Goal: Understand process/instructions

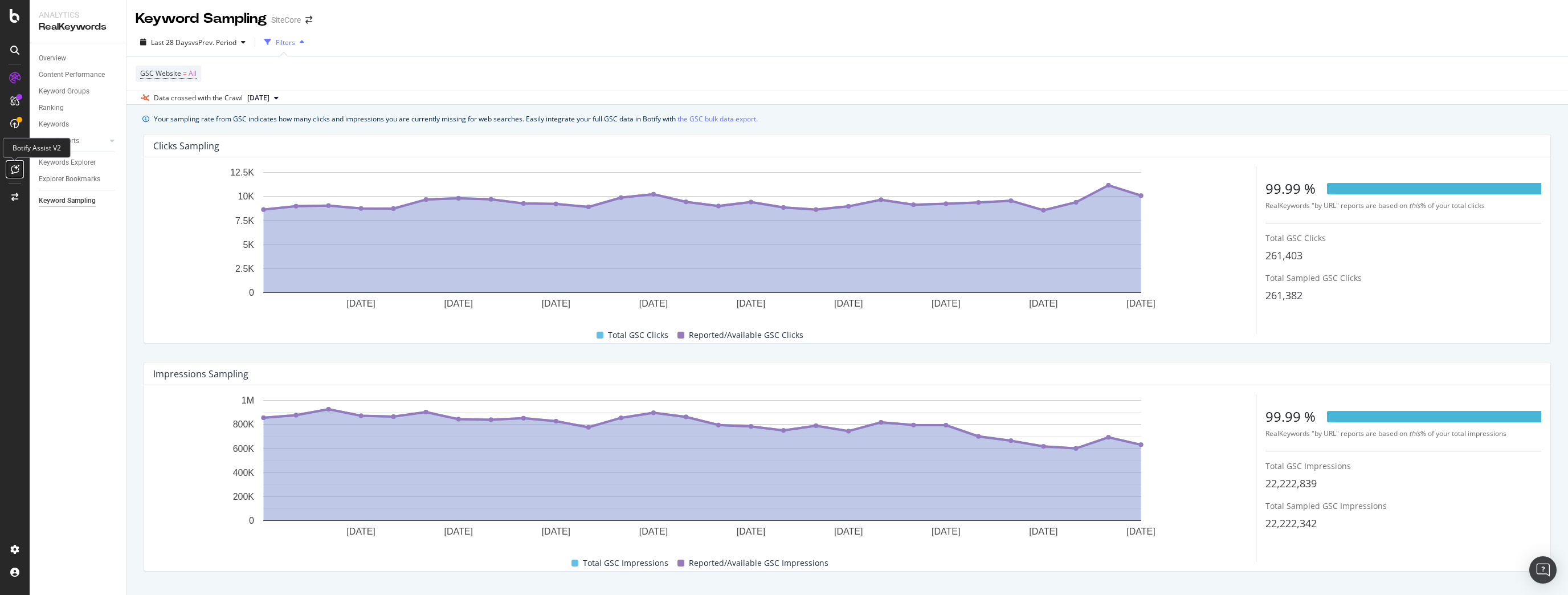
click at [16, 168] on icon at bounding box center [15, 169] width 9 height 9
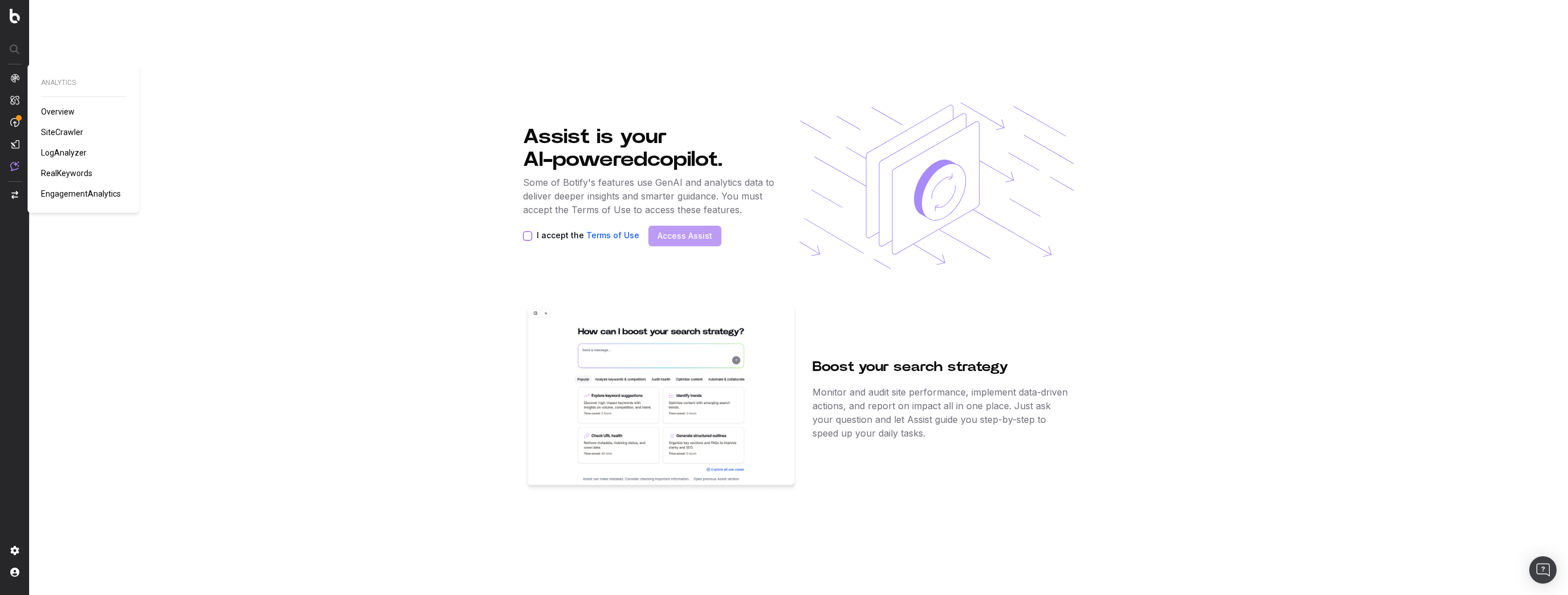
click at [405, 208] on section "Assist is your AI-powered copilot. Some of Botify's features use GenAI and anal…" at bounding box center [799, 297] width 1538 height 595
click at [615, 436] on img at bounding box center [660, 399] width 276 height 187
click at [920, 385] on div "Boost your search strategy Monitor and audit site performance, implement data-d…" at bounding box center [940, 399] width 255 height 187
